Goal: Obtain resource: Obtain resource

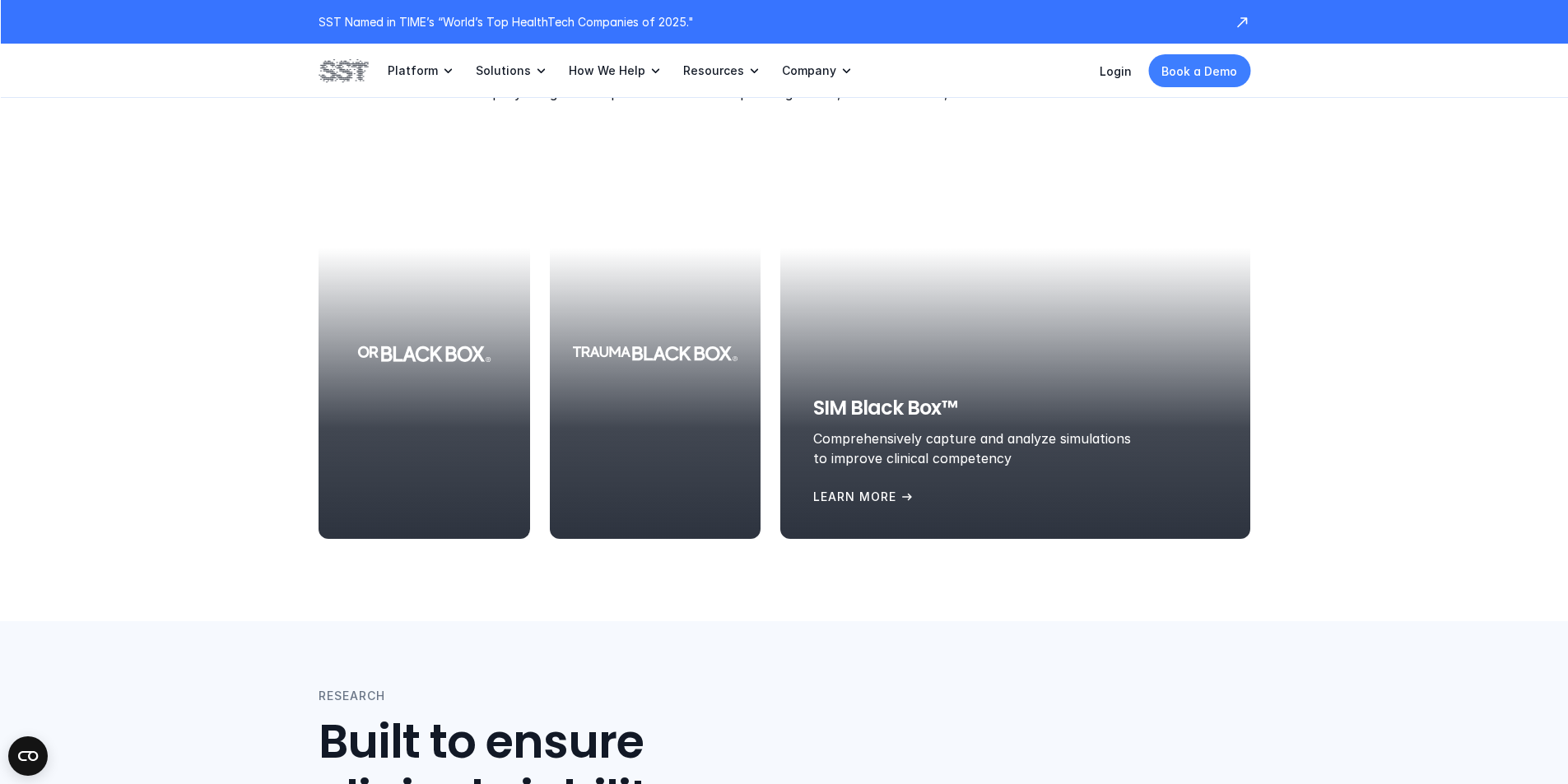
scroll to position [1892, 0]
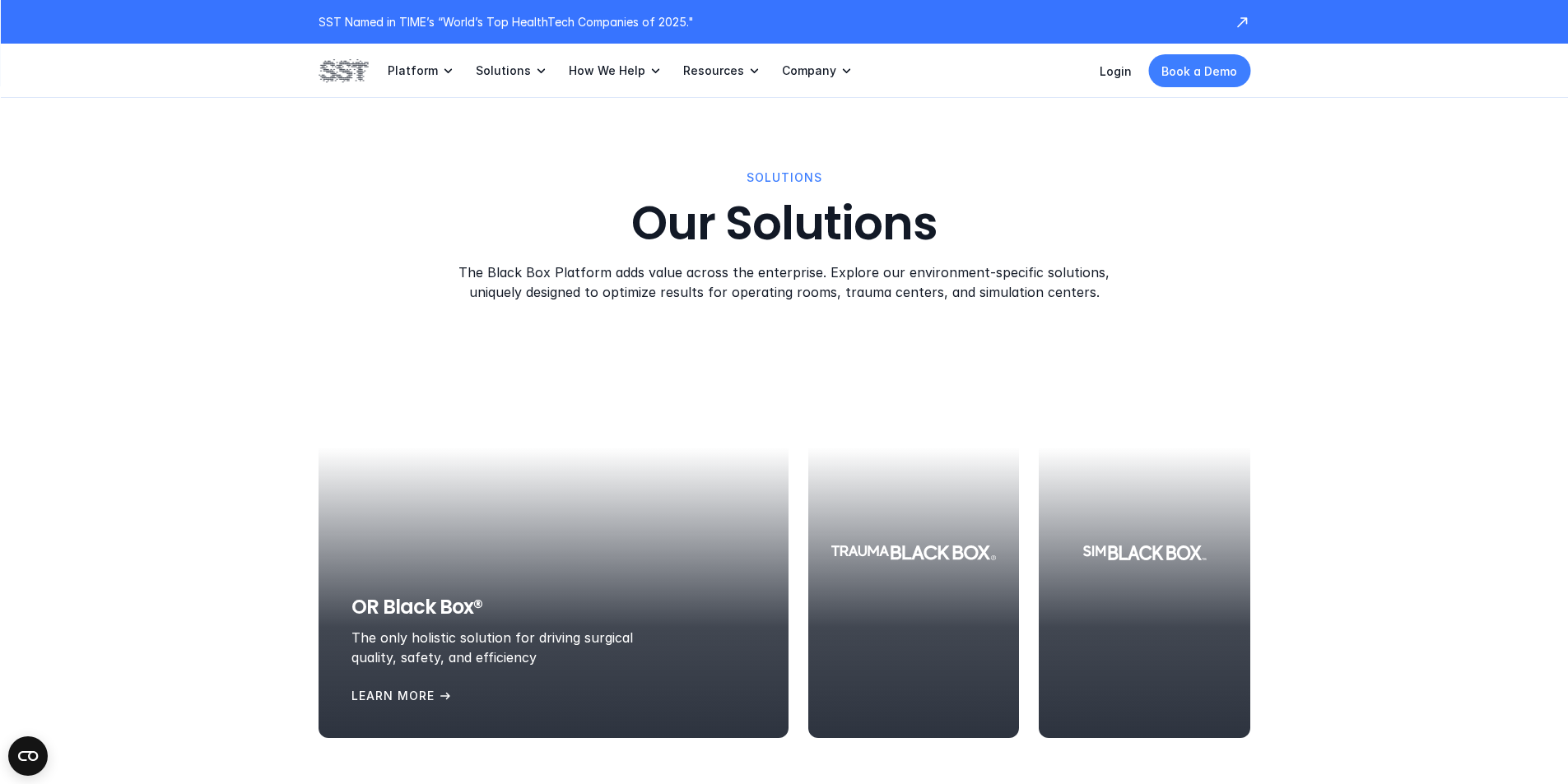
click at [396, 521] on div at bounding box center [553, 553] width 470 height 371
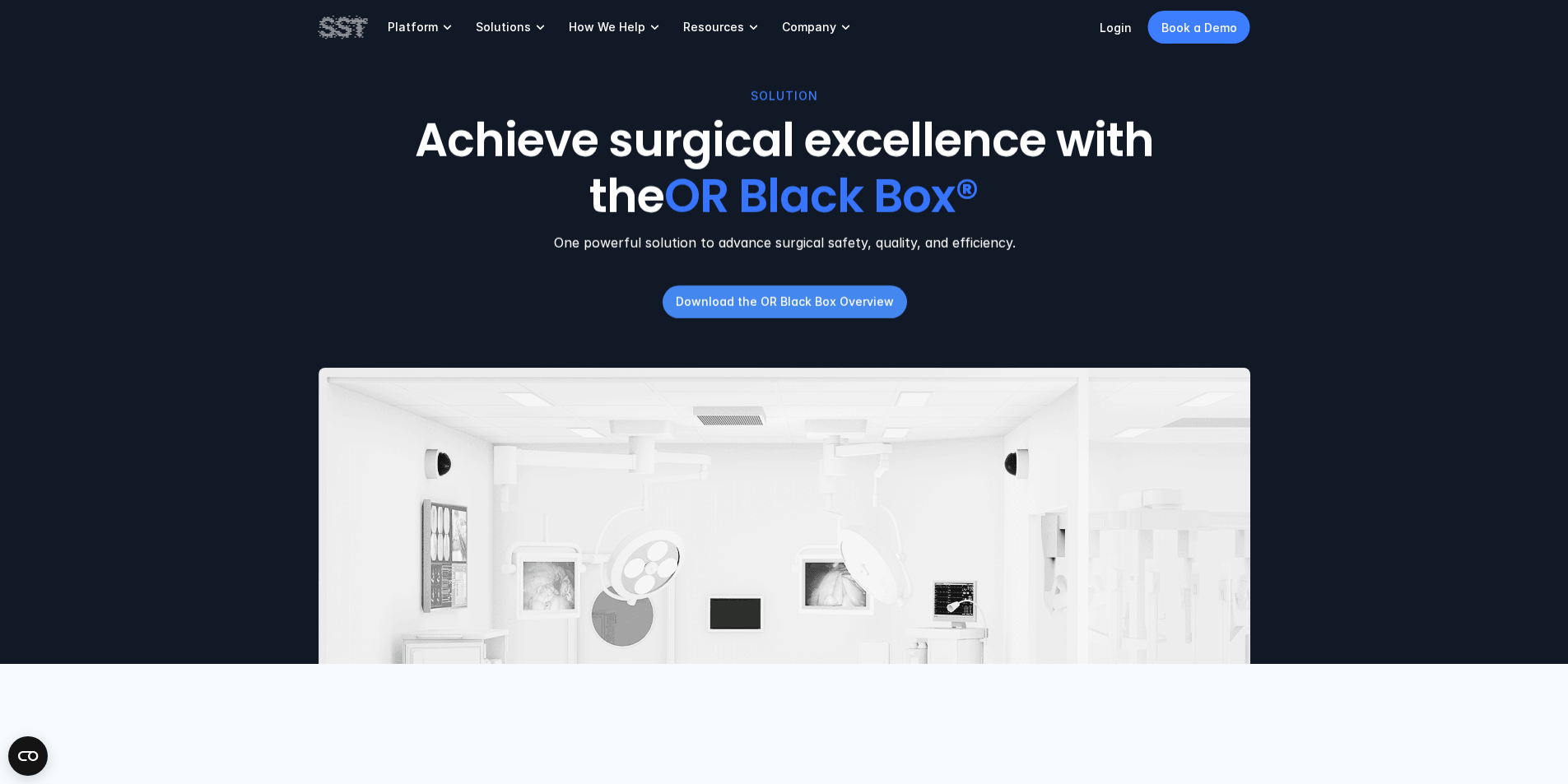
click at [783, 310] on p "Download the OR Black Box Overview" at bounding box center [784, 301] width 218 height 18
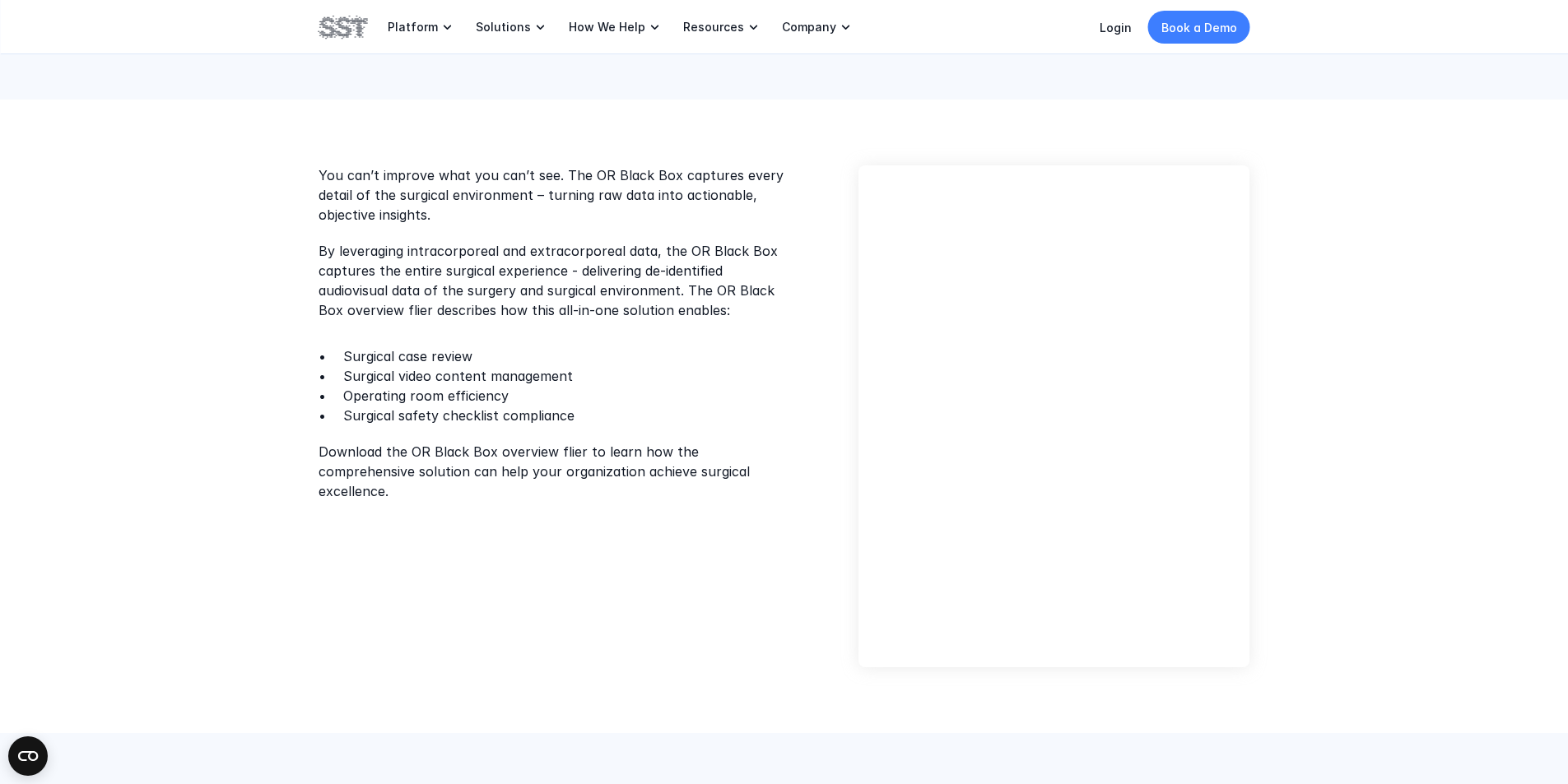
scroll to position [329, 0]
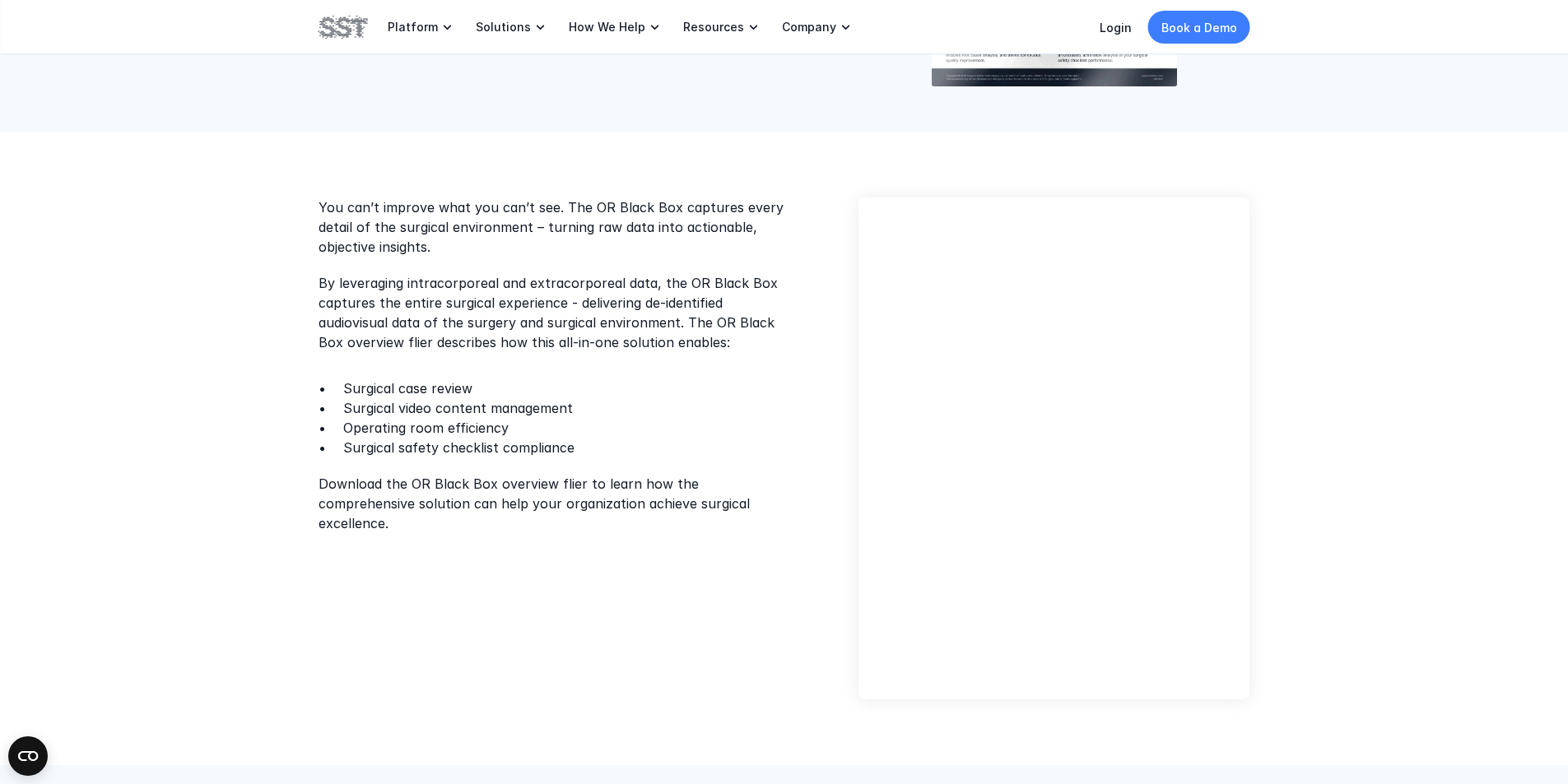
drag, startPoint x: 814, startPoint y: 625, endPoint x: 475, endPoint y: 661, distance: 340.9
click at [478, 660] on div "You can’t improve what you can’t see. The OR Black Box captures every detail of…" at bounding box center [784, 448] width 932 height 502
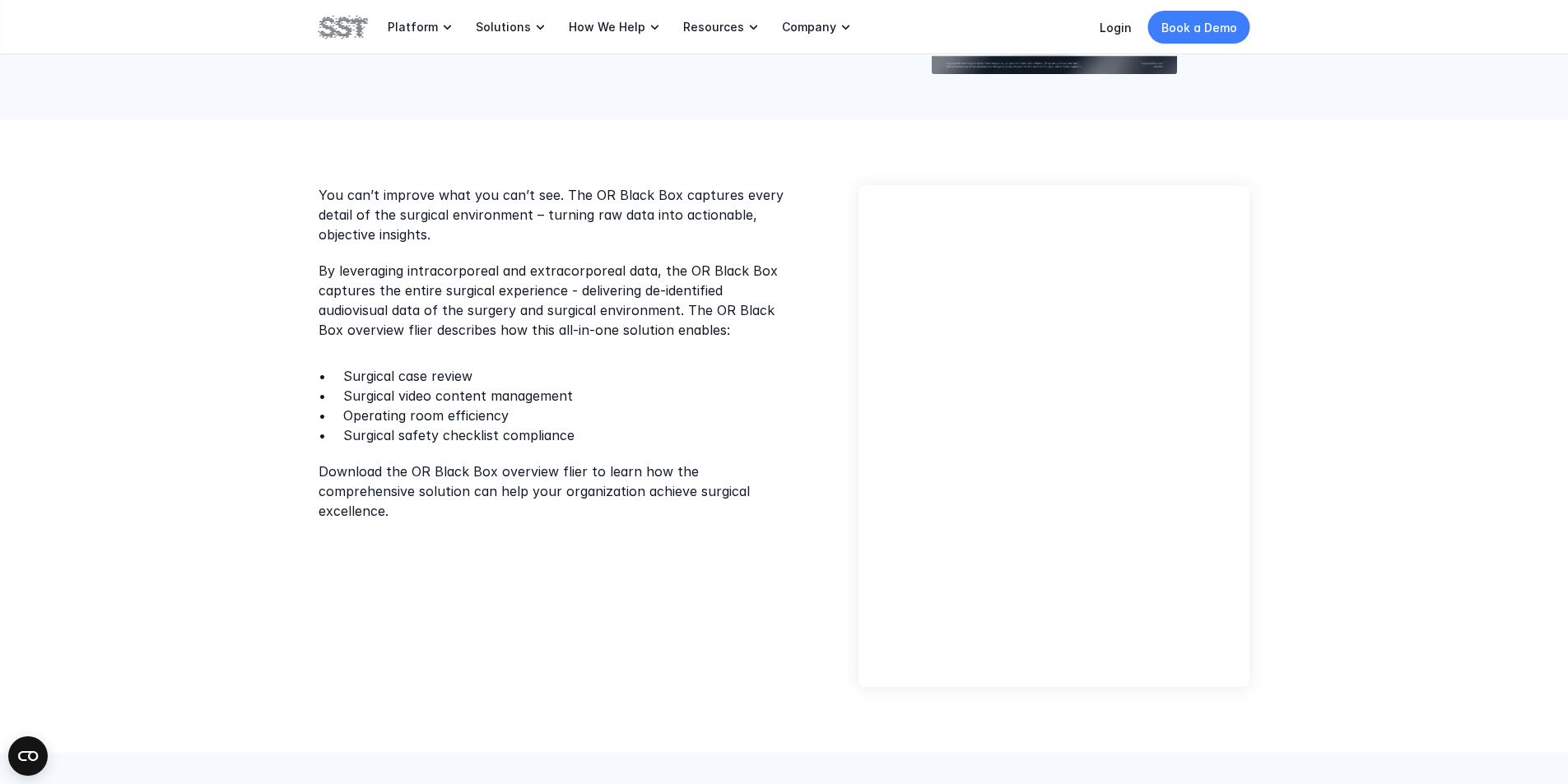
scroll to position [412, 0]
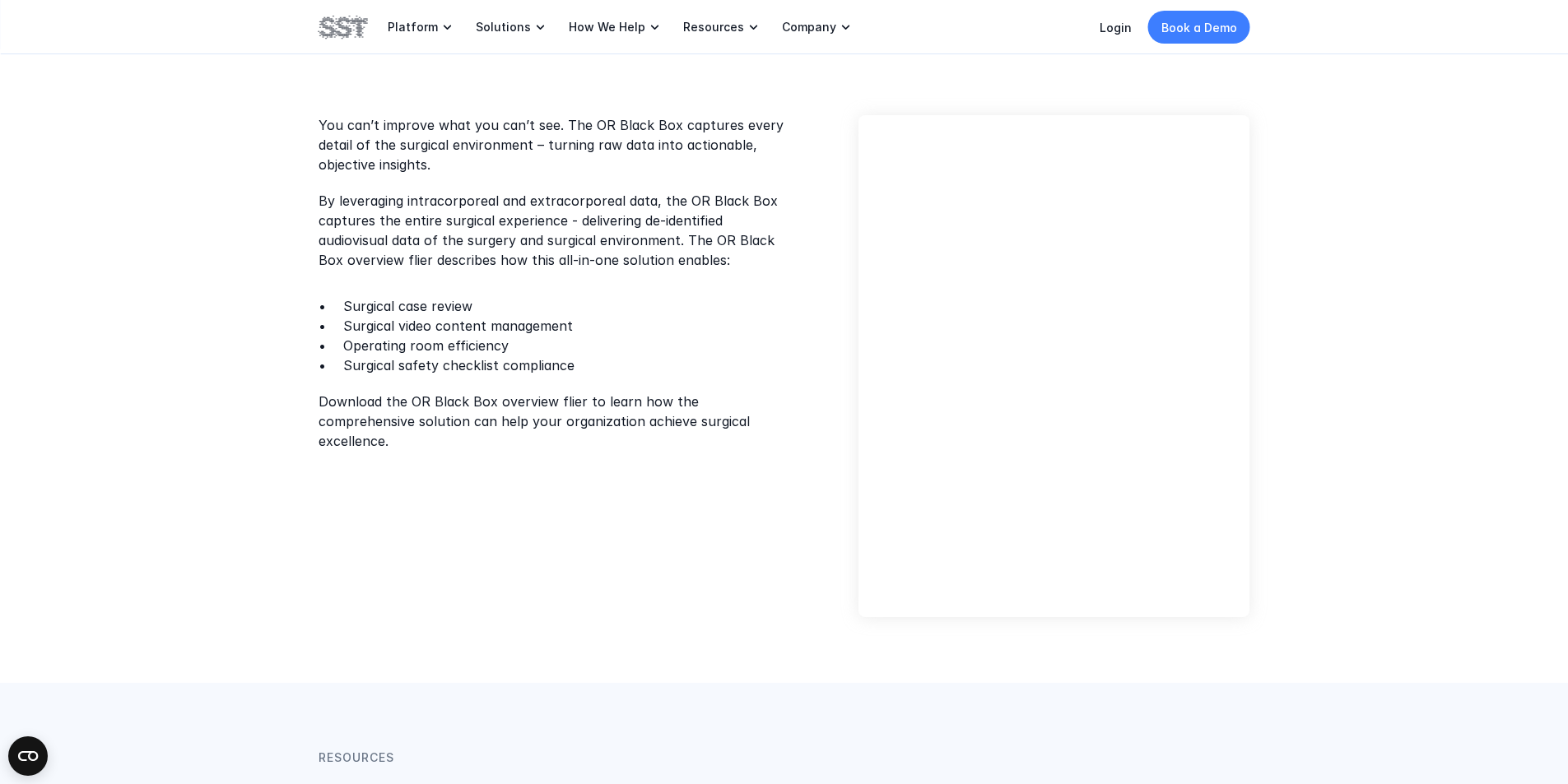
click at [354, 300] on p "Surgical case review" at bounding box center [569, 306] width 451 height 20
click at [351, 179] on div "You can’t improve what you can’t see. The OR Black Box captures every detail of…" at bounding box center [556, 282] width 475 height 335
drag, startPoint x: 798, startPoint y: 298, endPoint x: 833, endPoint y: 272, distance: 43.6
drag, startPoint x: 833, startPoint y: 272, endPoint x: 490, endPoint y: 591, distance: 468.4
click at [490, 590] on div "You can’t improve what you can’t see. The OR Black Box captures every detail of…" at bounding box center [784, 365] width 932 height 502
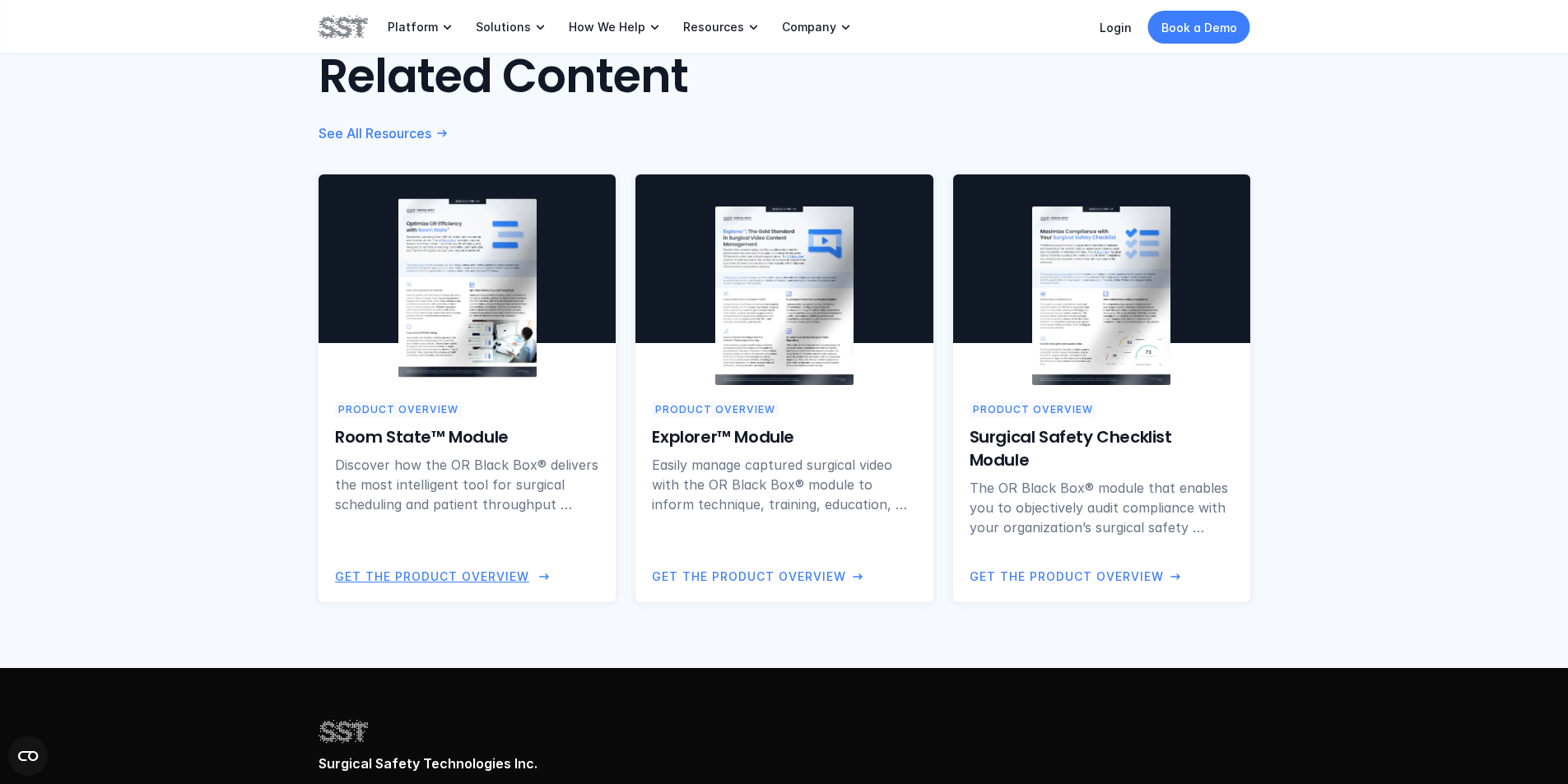
scroll to position [1152, 0]
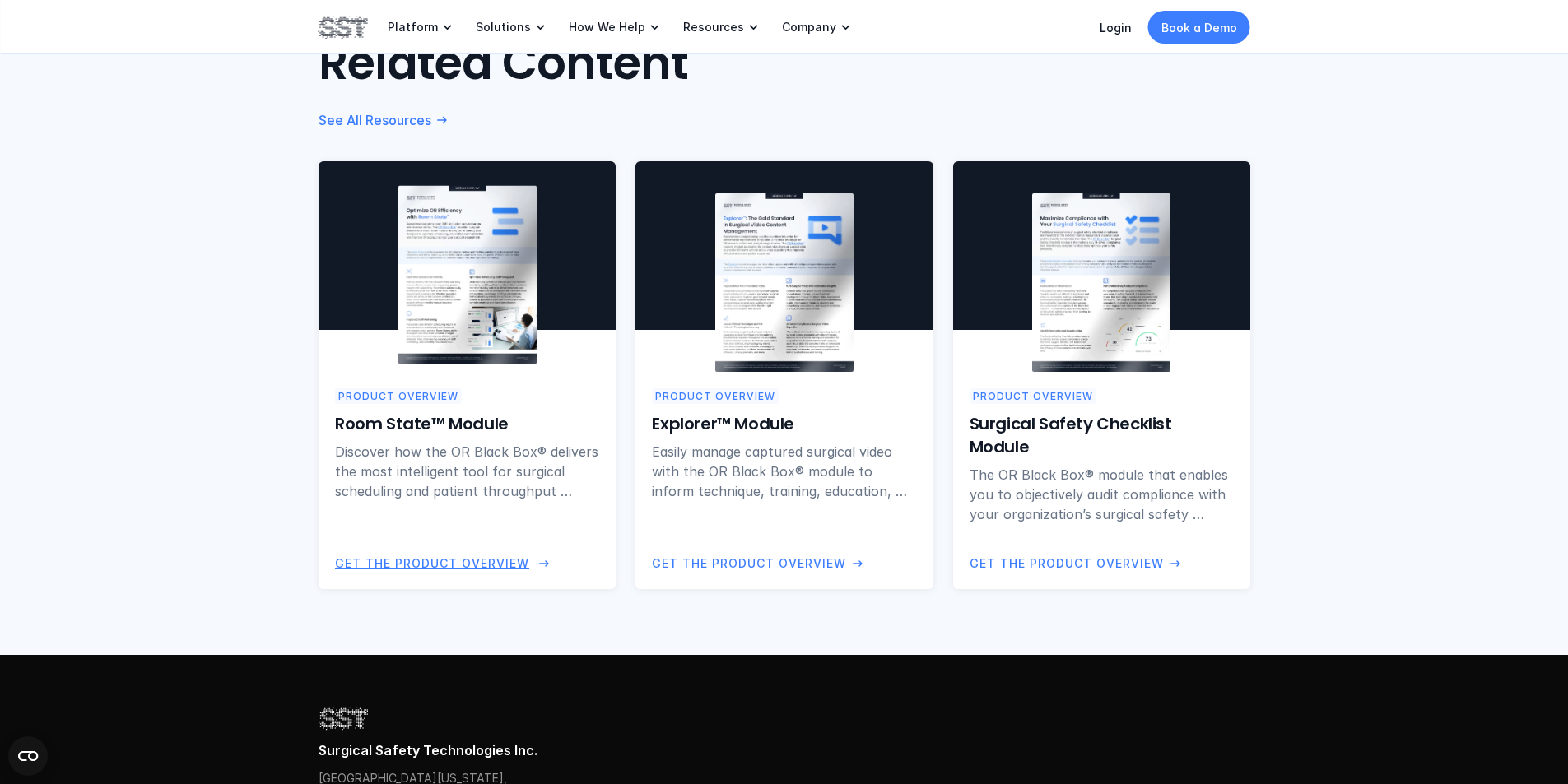
click at [429, 397] on p "Product Overview" at bounding box center [398, 396] width 120 height 16
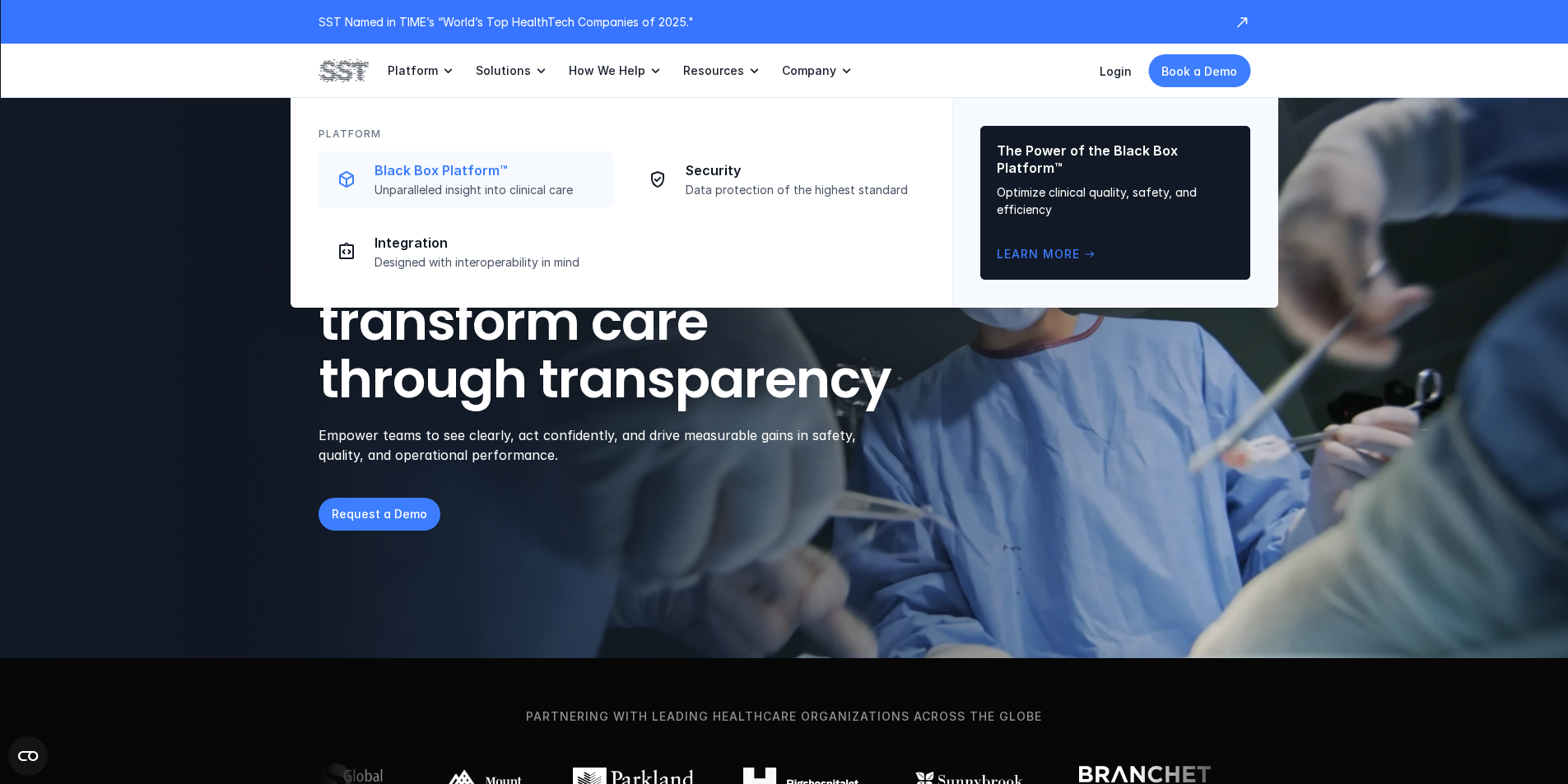
click at [439, 166] on p "Black Box Platform™" at bounding box center [488, 171] width 229 height 18
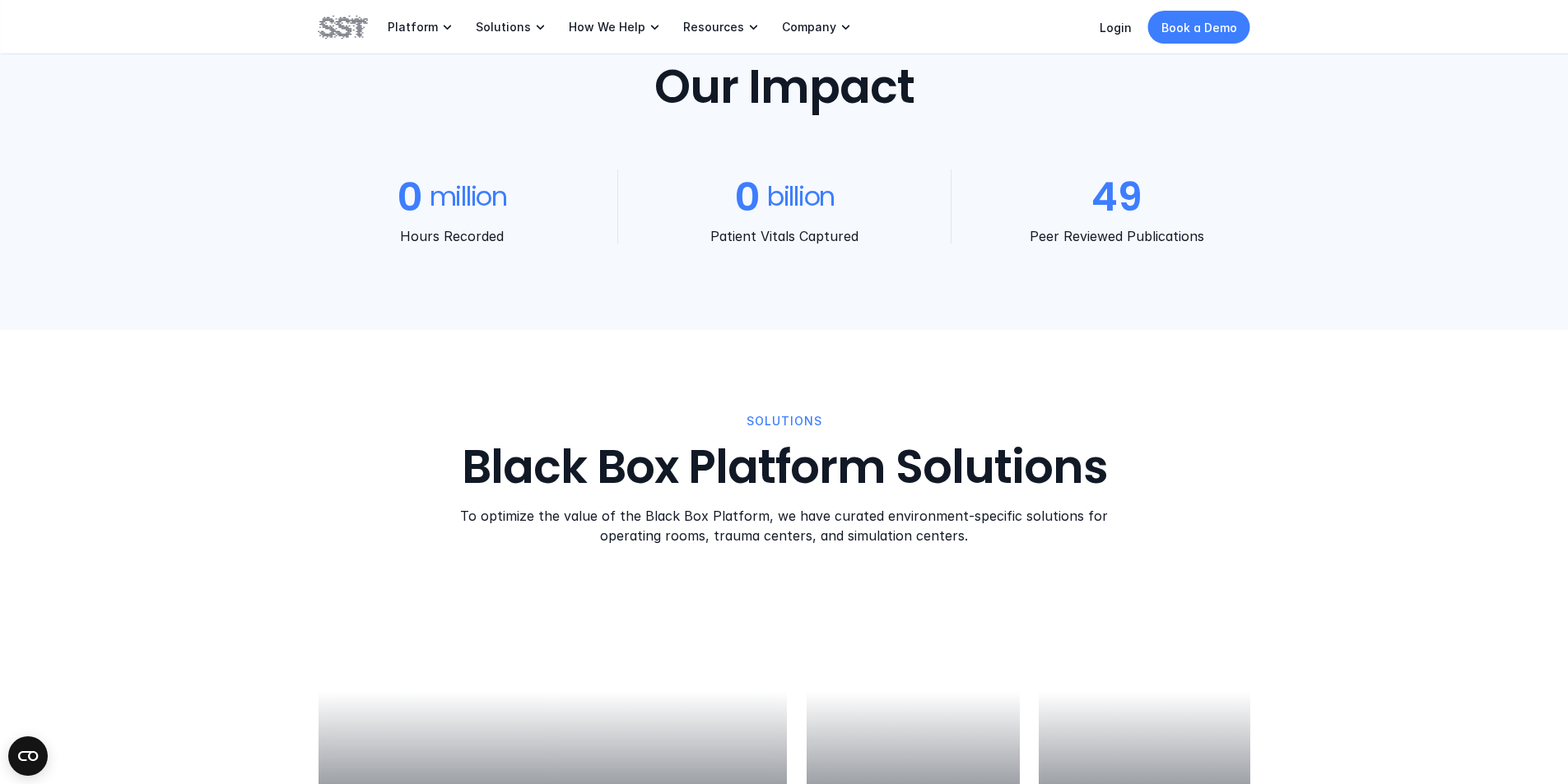
scroll to position [1234, 0]
